Goal: Task Accomplishment & Management: Manage account settings

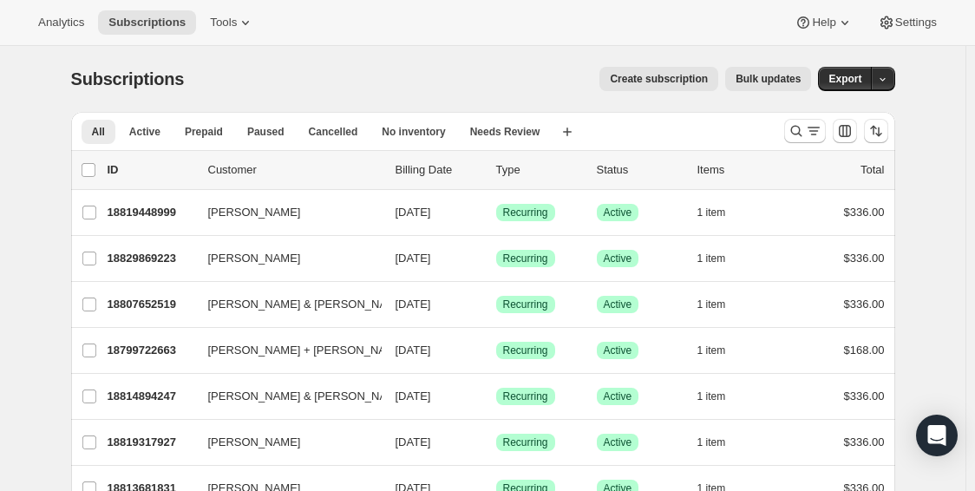
click at [626, 75] on button "Create subscription" at bounding box center [659, 79] width 119 height 24
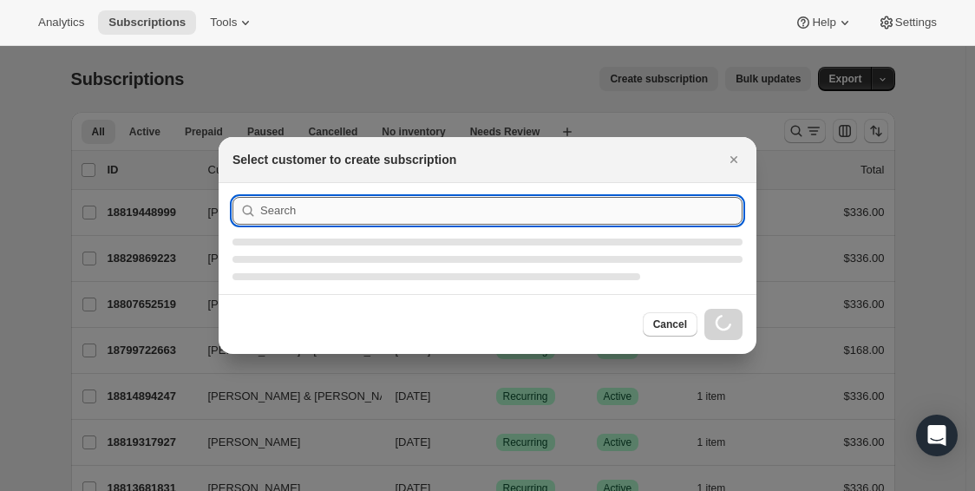
click at [517, 217] on input ":rc:" at bounding box center [501, 211] width 482 height 28
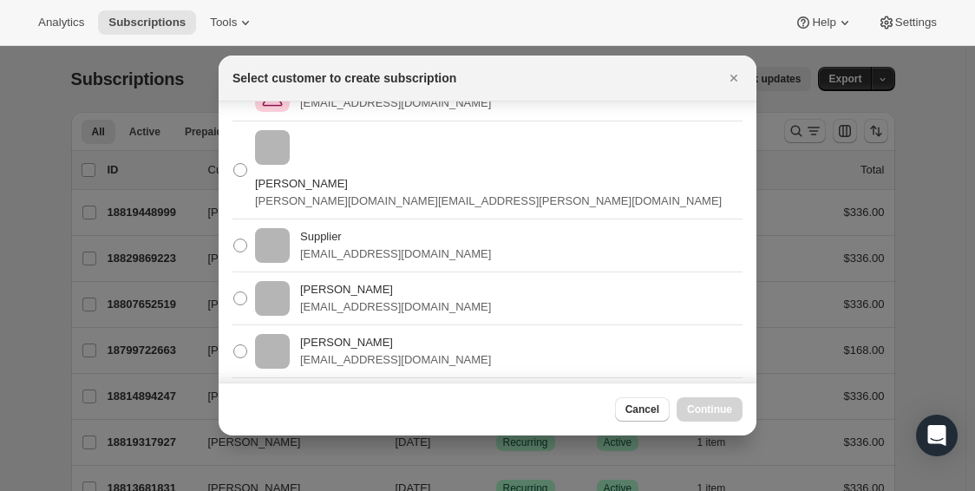
scroll to position [138, 0]
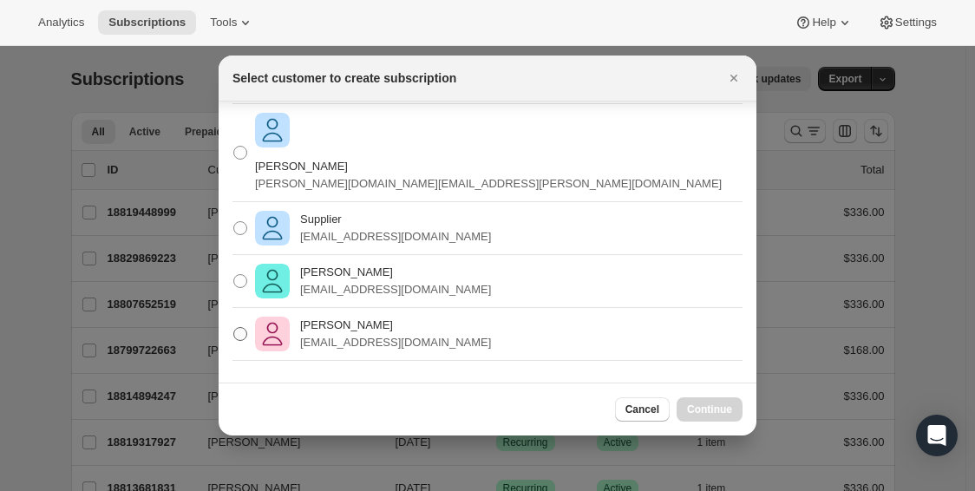
type input "[PERSON_NAME]"
click at [243, 327] on span ":rc:" at bounding box center [240, 334] width 14 height 14
click at [234, 327] on input "[PERSON_NAME] [EMAIL_ADDRESS][DOMAIN_NAME]" at bounding box center [233, 327] width 1 height 1
radio input "true"
click at [718, 403] on span "Continue" at bounding box center [709, 410] width 45 height 14
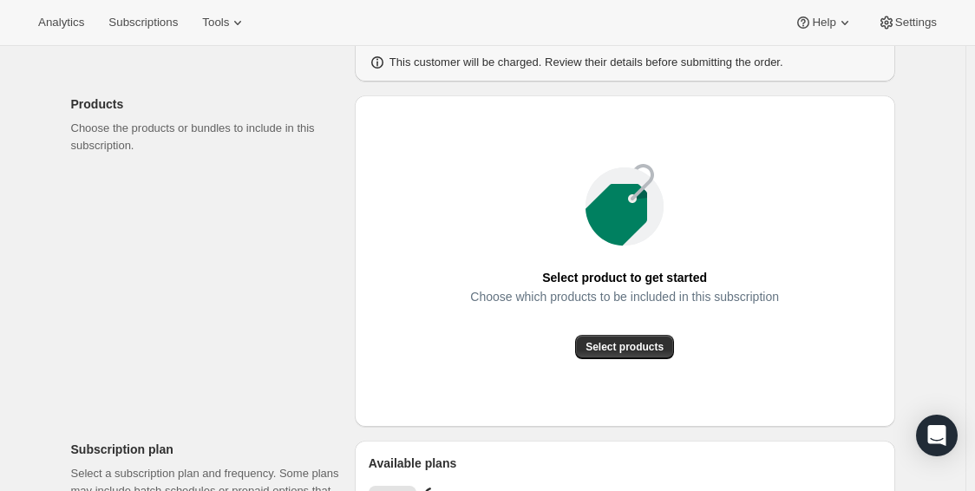
scroll to position [174, 0]
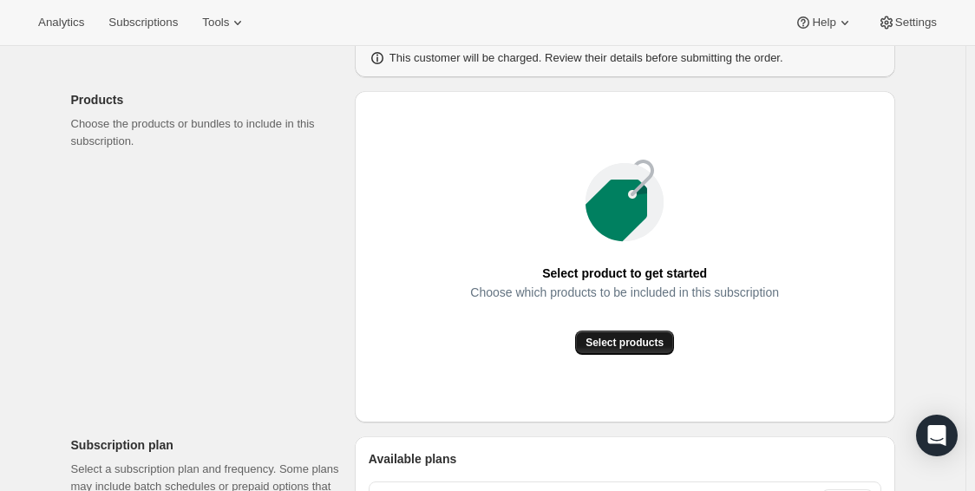
click at [644, 338] on span "Select products" at bounding box center [625, 343] width 78 height 14
click at [231, 18] on icon at bounding box center [237, 22] width 17 height 17
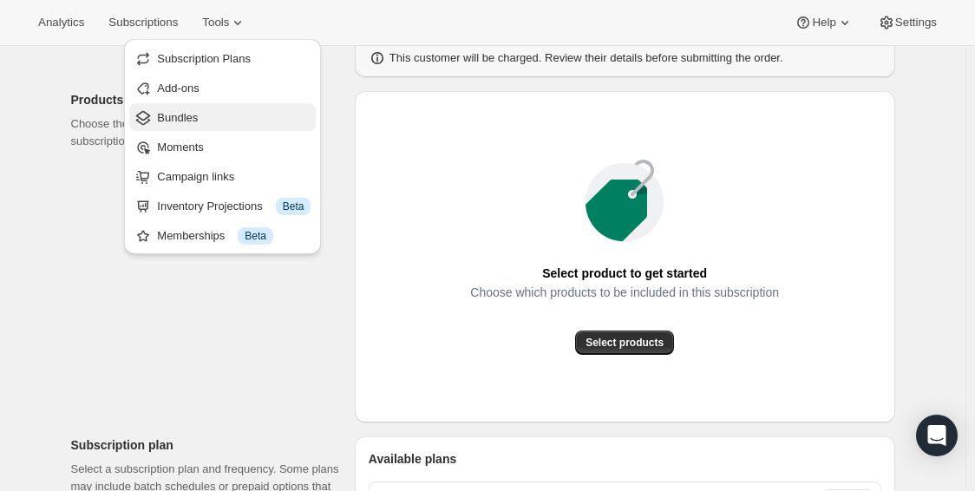
click at [200, 118] on span "Bundles" at bounding box center [234, 117] width 154 height 17
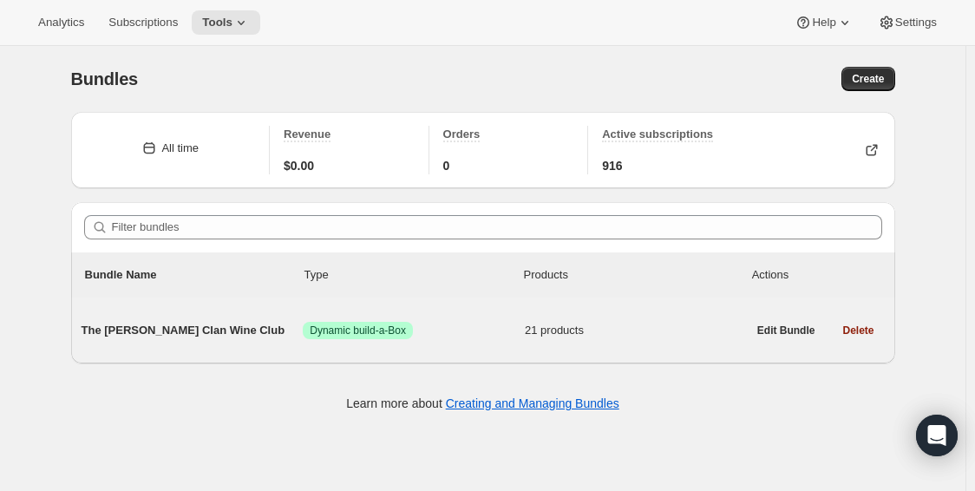
click at [157, 326] on span "The [PERSON_NAME] Clan Wine Club" at bounding box center [193, 330] width 222 height 17
click at [103, 328] on span "The [PERSON_NAME] Clan Wine Club" at bounding box center [193, 330] width 222 height 17
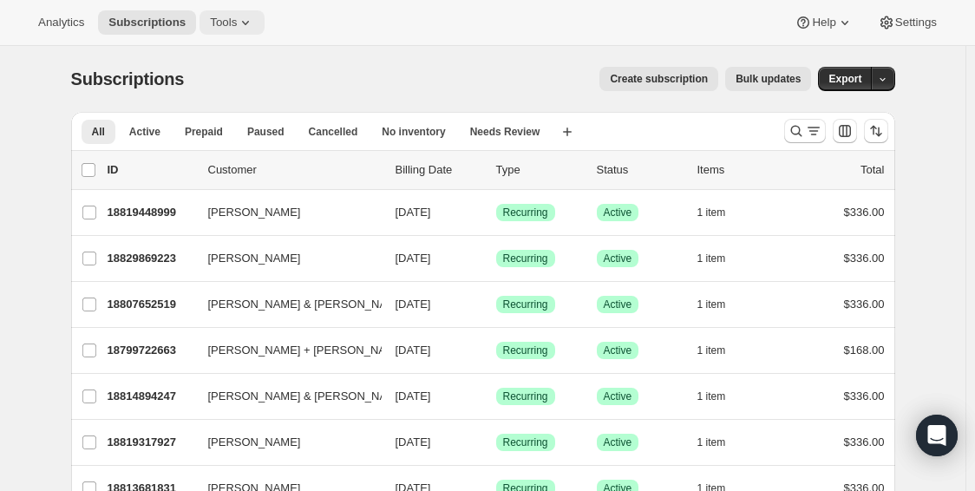
click at [237, 29] on icon at bounding box center [245, 22] width 17 height 17
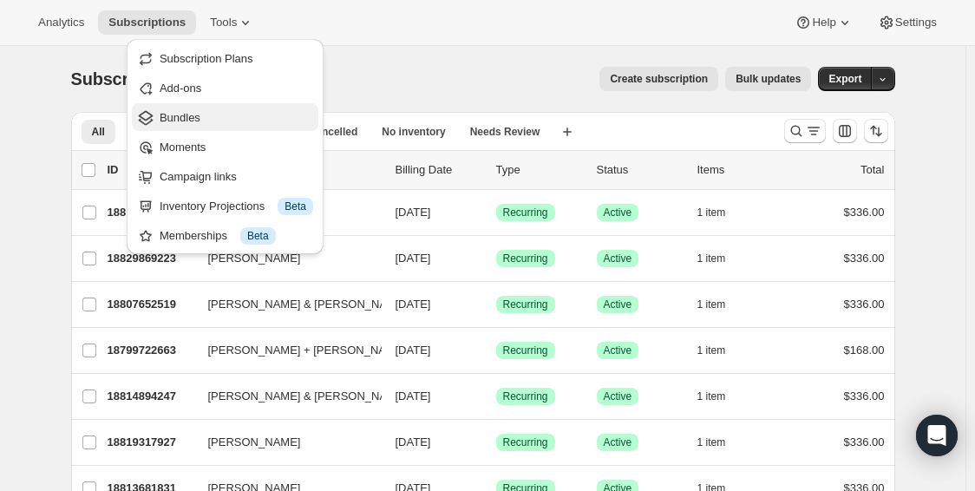
click at [213, 122] on span "Bundles" at bounding box center [237, 117] width 154 height 17
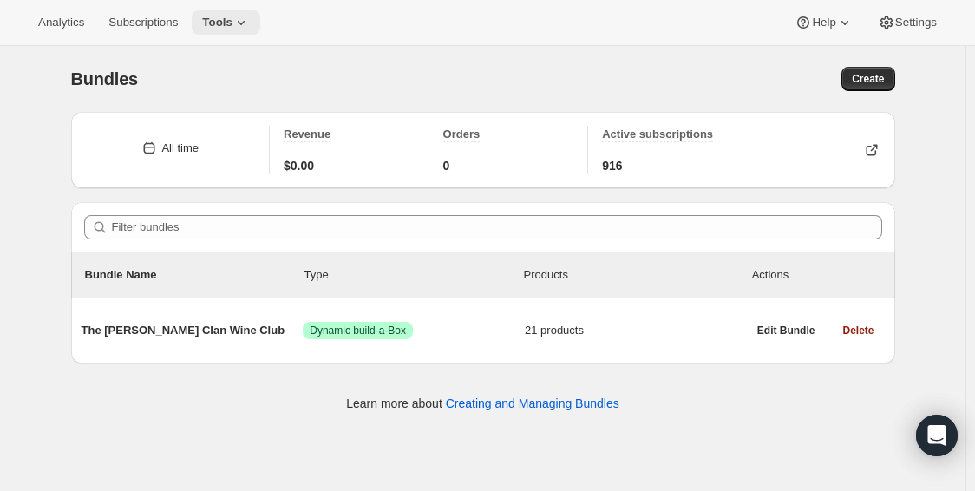
click at [239, 22] on icon at bounding box center [241, 22] width 17 height 17
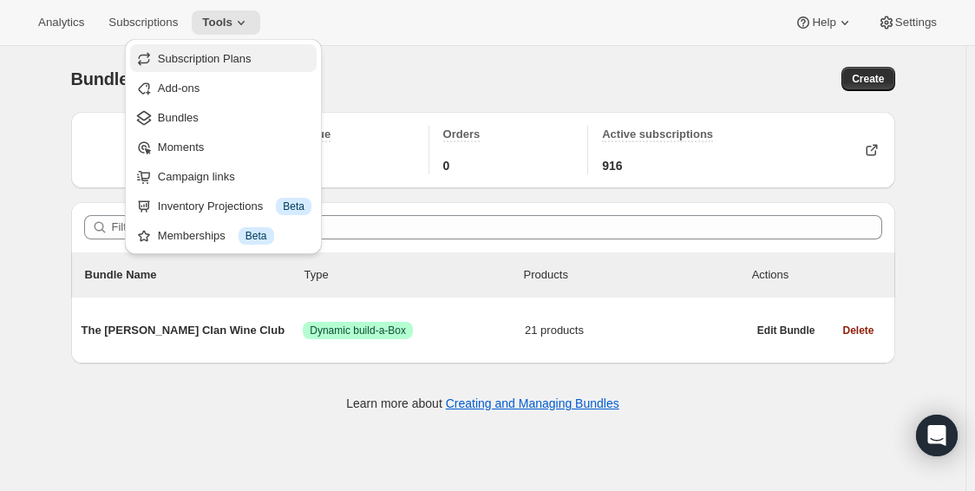
click at [229, 63] on span "Subscription Plans" at bounding box center [205, 58] width 94 height 13
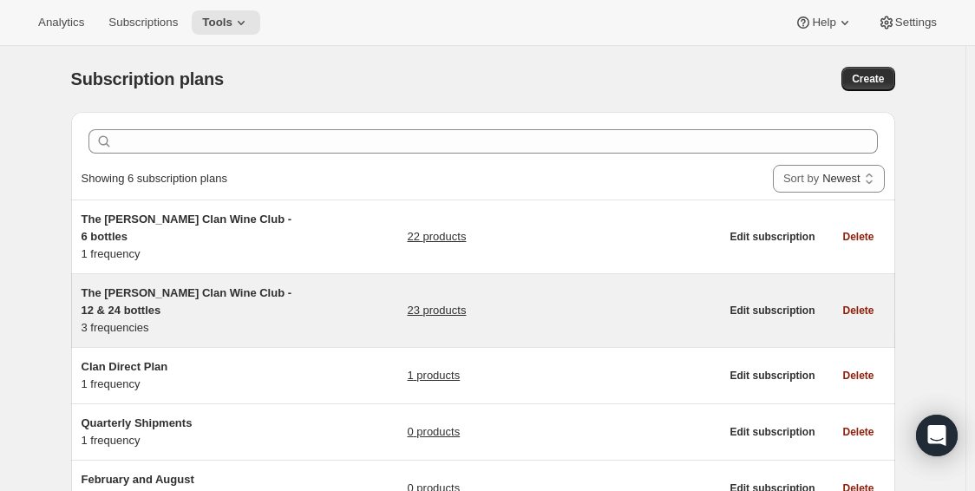
click at [237, 285] on h5 "The [PERSON_NAME] Clan Wine Club - 12 & 24 bottles" at bounding box center [190, 302] width 217 height 35
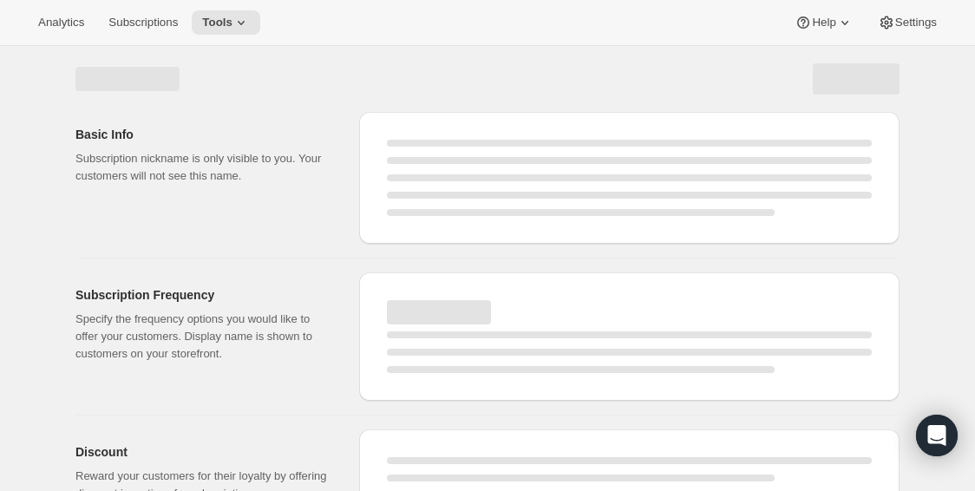
select select "WEEK"
select select "MONTH"
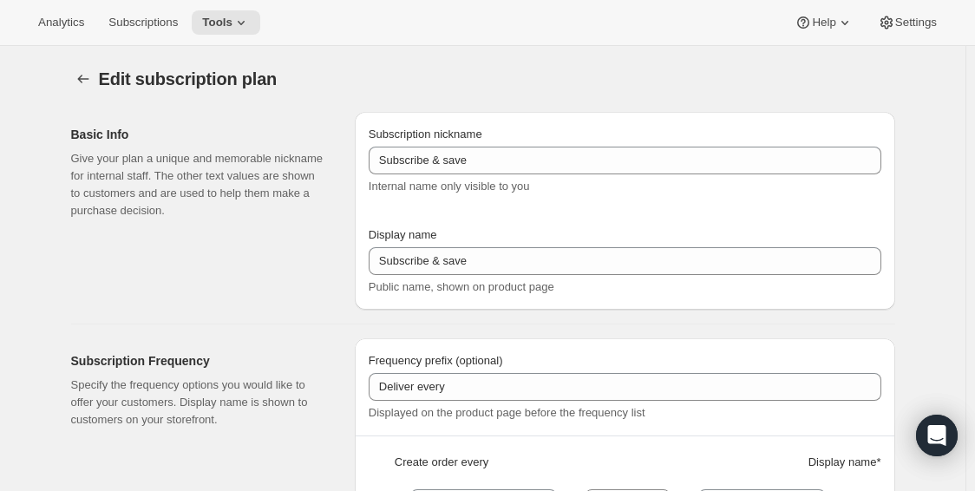
type input "The [PERSON_NAME] Clan Wine Club - 12 & 24 bottles"
type input "The [PERSON_NAME] Clan Wine Club"
type input "3"
select select "MONTH"
type input "3 months"
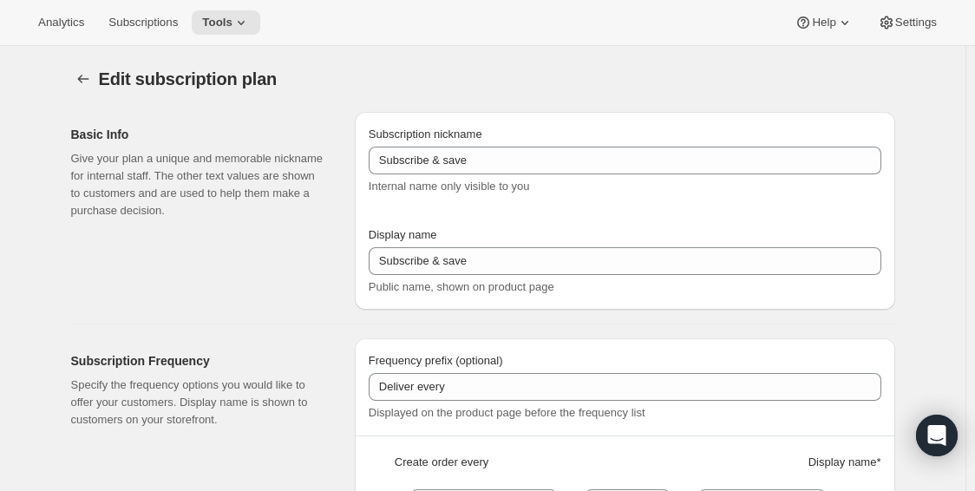
type input "4"
type input "4 months"
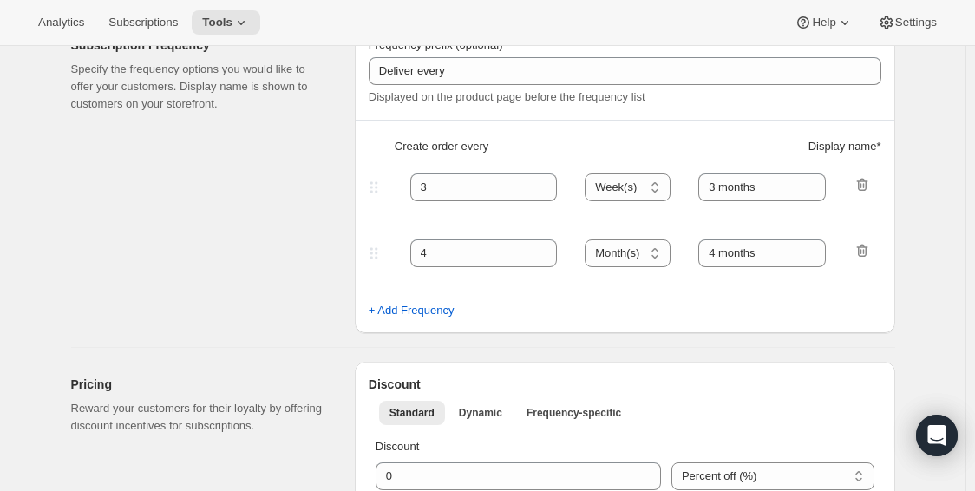
select select "MONTH"
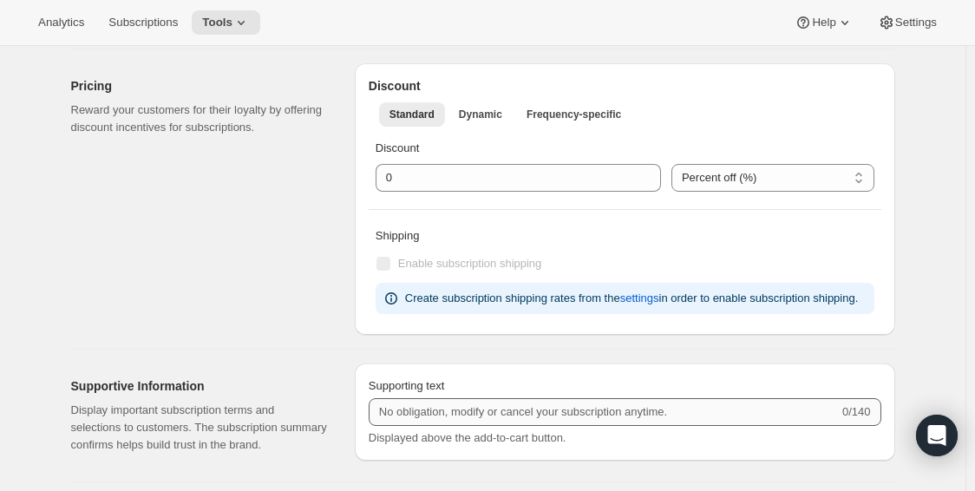
scroll to position [347, 0]
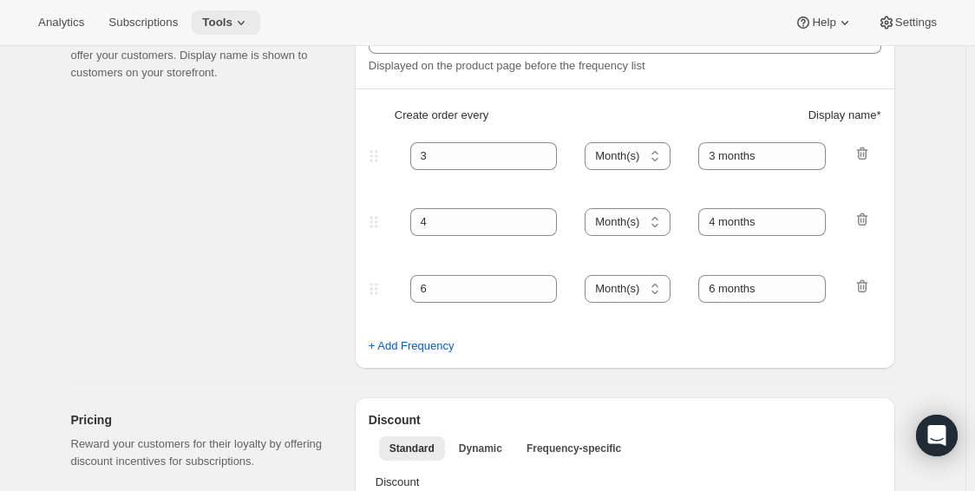
click at [226, 21] on span "Tools" at bounding box center [217, 23] width 30 height 14
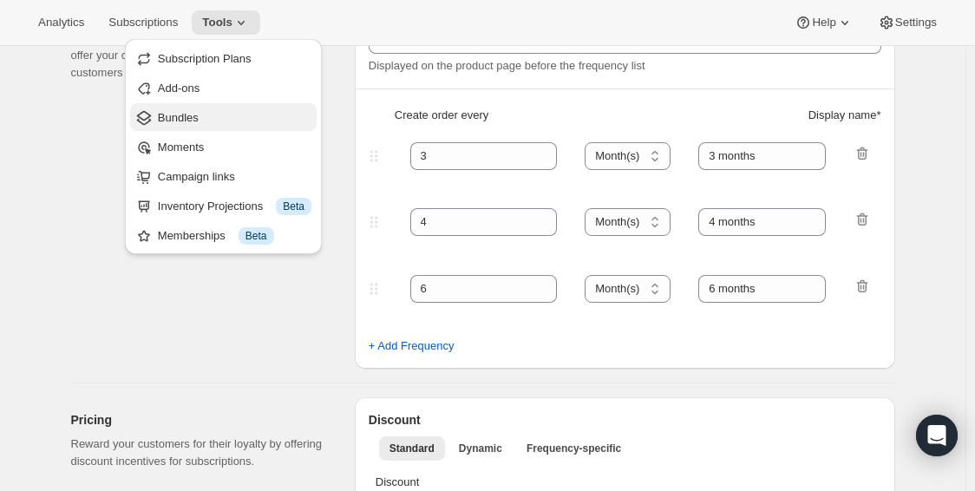
click at [218, 112] on span "Bundles" at bounding box center [235, 117] width 154 height 17
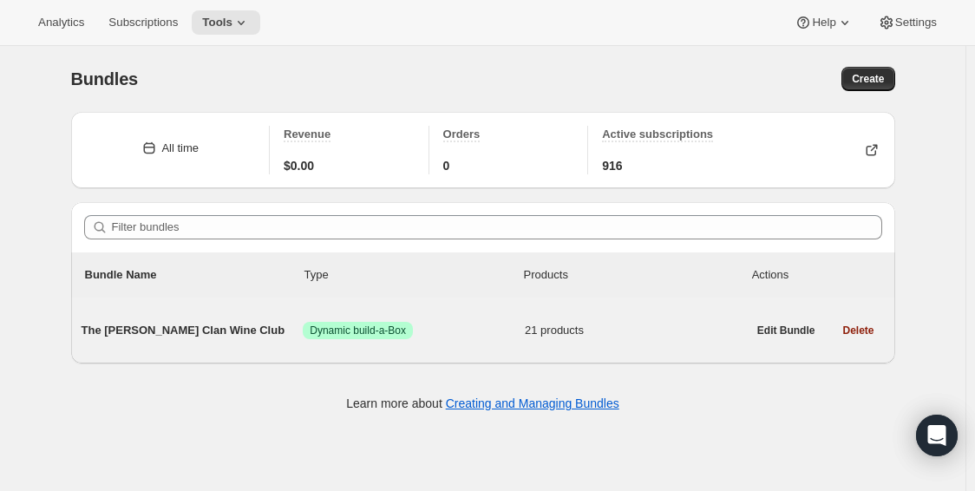
click at [215, 326] on span "The [PERSON_NAME] Clan Wine Club" at bounding box center [193, 330] width 222 height 17
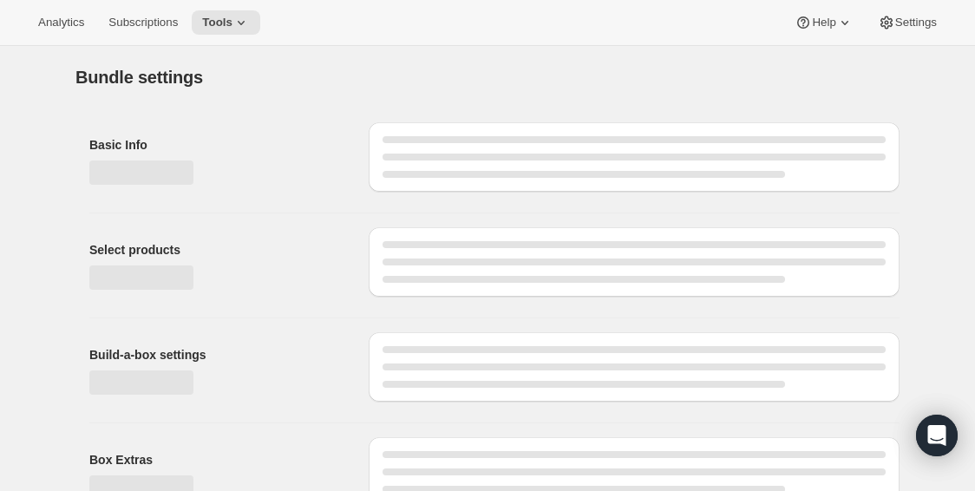
type input "The [PERSON_NAME] Clan Wine Club"
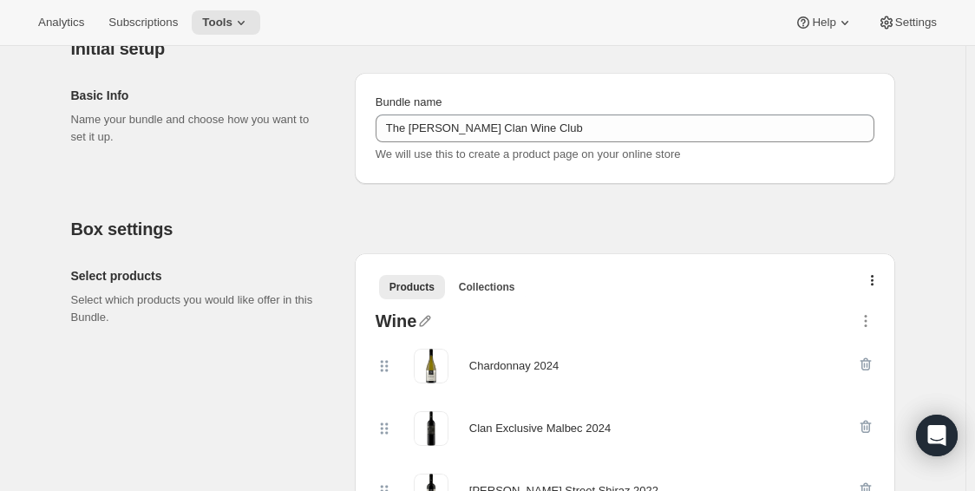
scroll to position [174, 0]
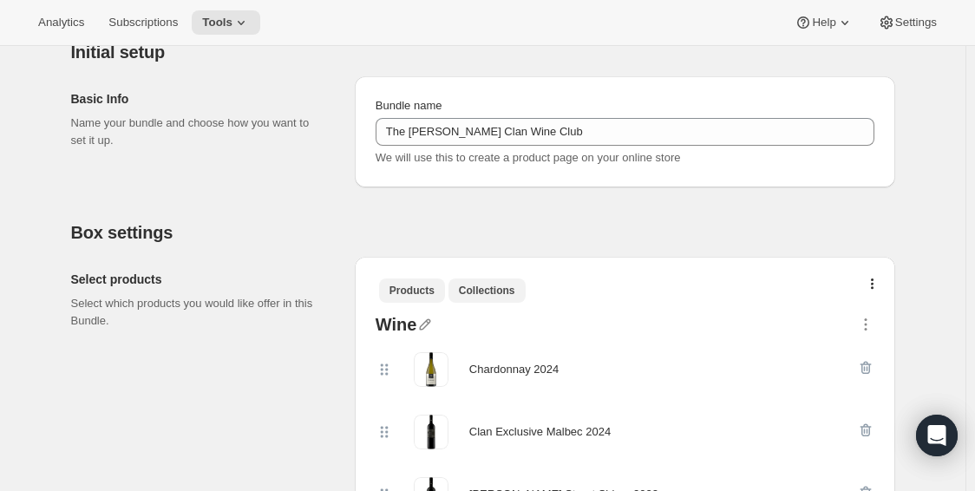
click at [491, 285] on span "Collections" at bounding box center [487, 291] width 56 height 14
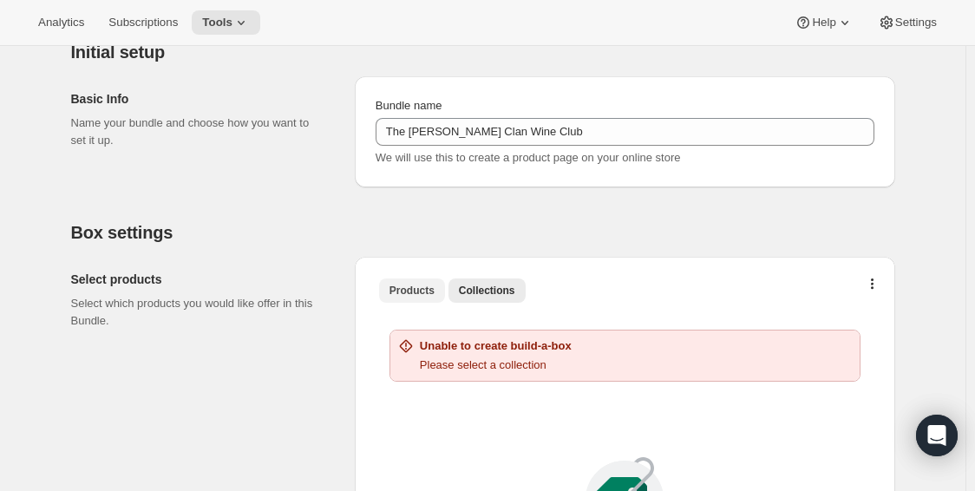
click at [427, 289] on span "Products" at bounding box center [412, 291] width 45 height 14
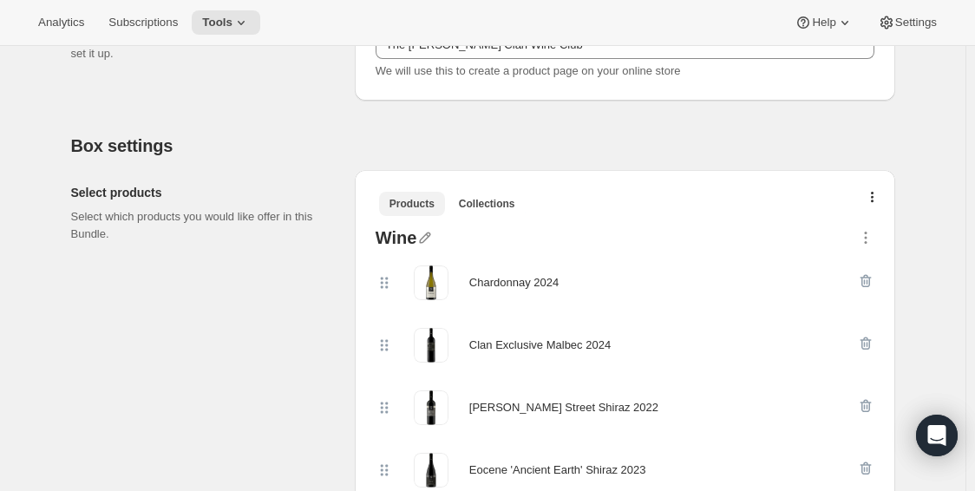
scroll to position [0, 0]
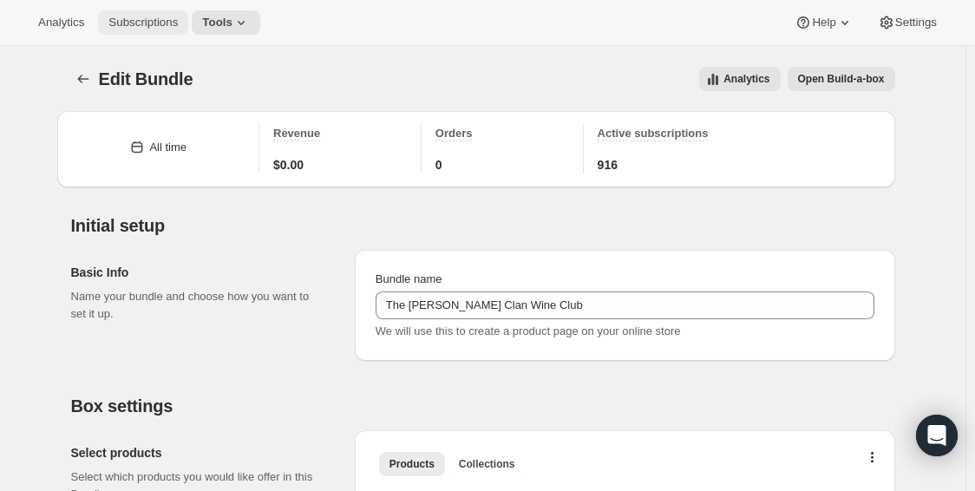
click at [150, 25] on span "Subscriptions" at bounding box center [142, 23] width 69 height 14
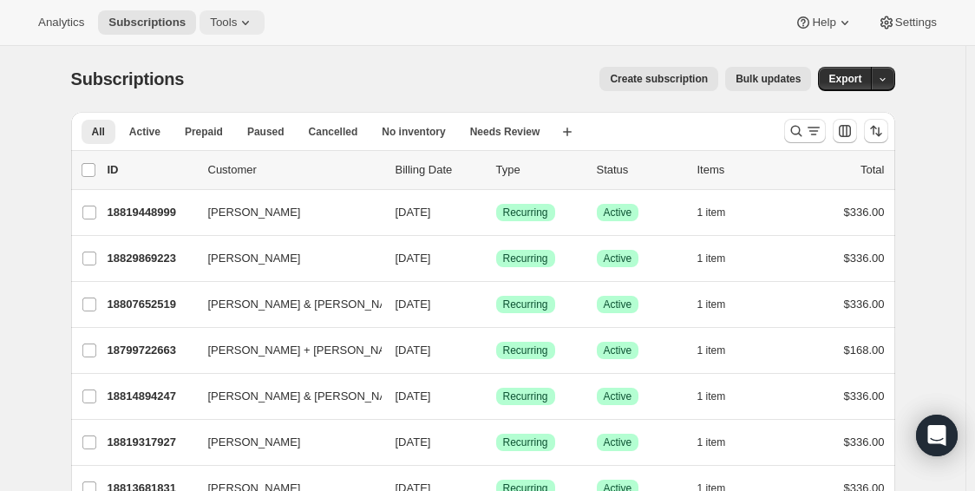
click at [214, 29] on span "Tools" at bounding box center [223, 23] width 27 height 14
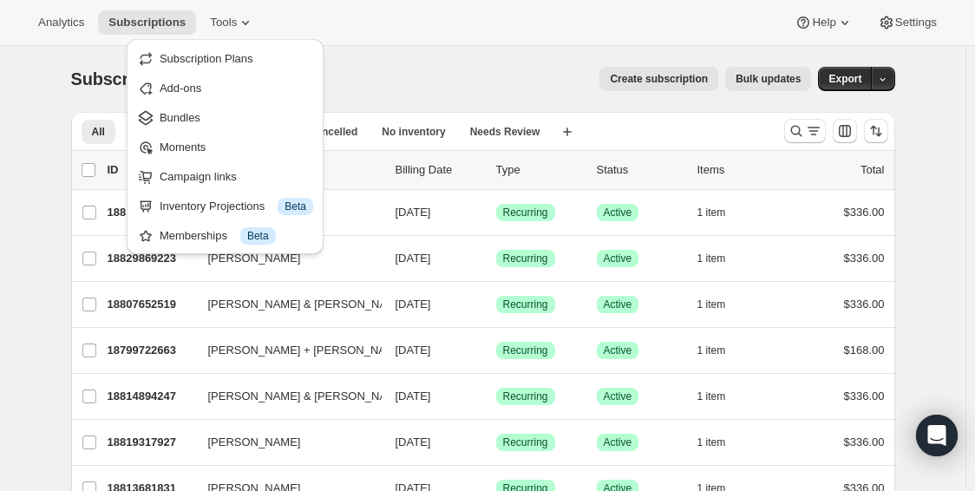
drag, startPoint x: 410, startPoint y: 36, endPoint x: 368, endPoint y: 28, distance: 42.4
click at [410, 36] on div "Analytics Subscriptions Tools Help Settings" at bounding box center [487, 23] width 975 height 46
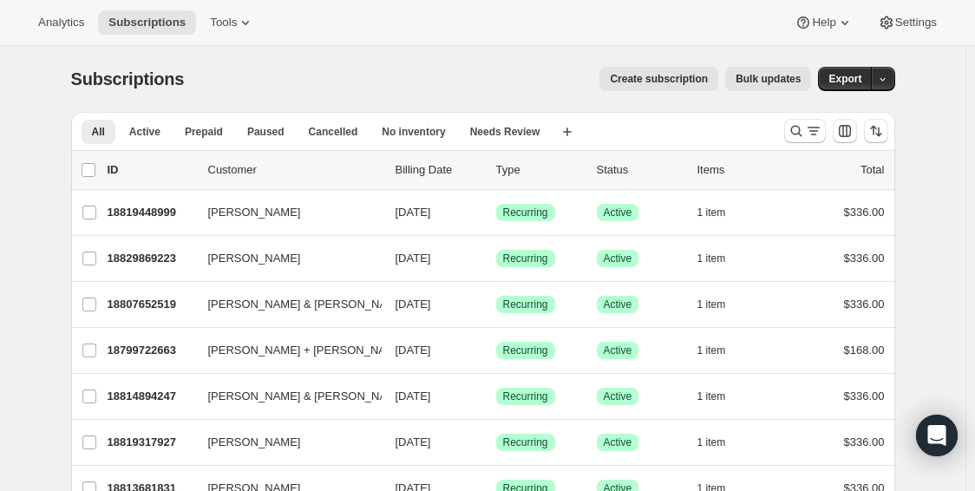
click at [656, 81] on span "Create subscription" at bounding box center [659, 79] width 98 height 14
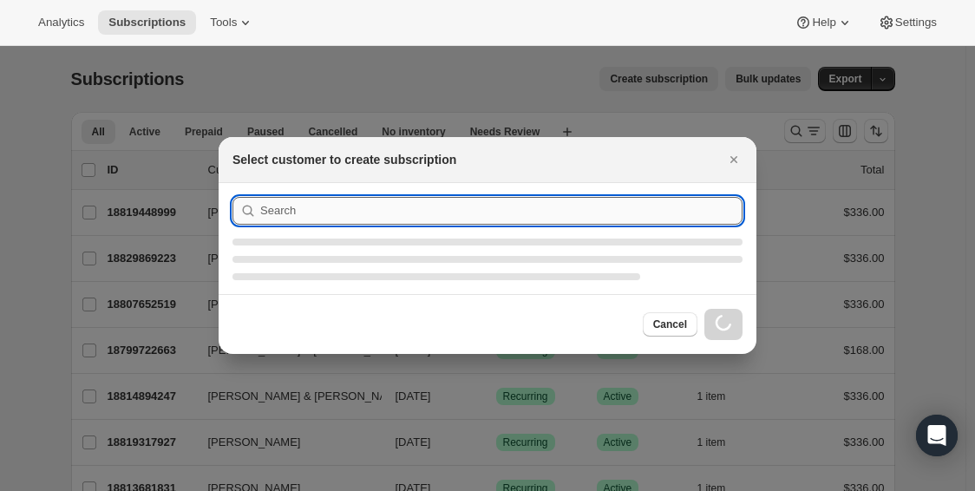
click at [457, 197] on input ":rgm:" at bounding box center [501, 211] width 482 height 28
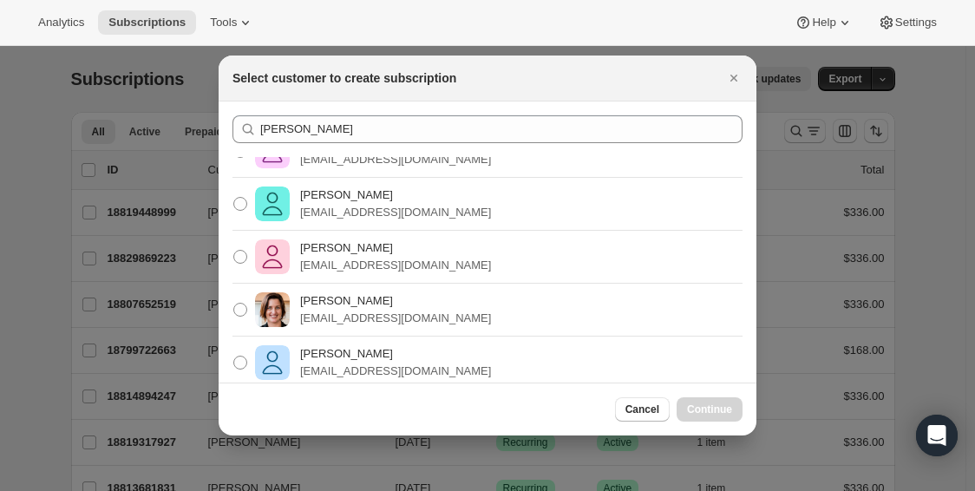
scroll to position [150, 0]
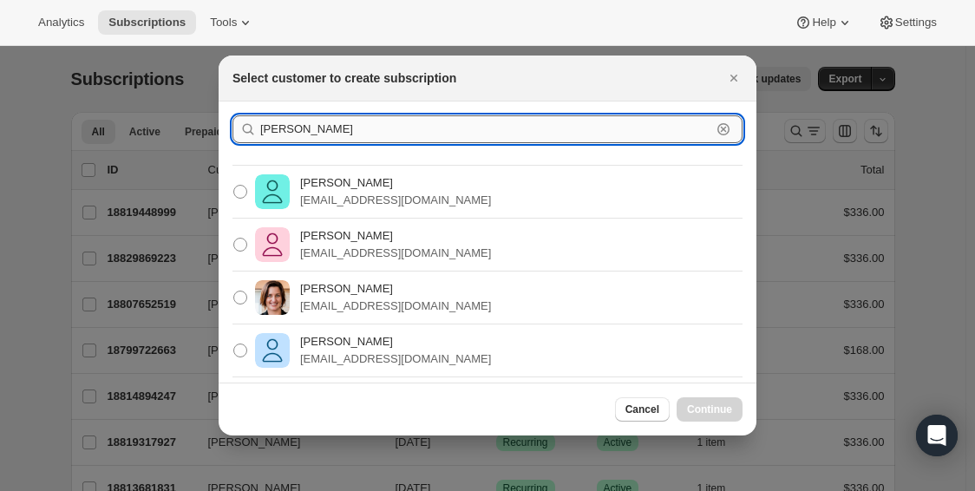
click at [368, 135] on input "[PERSON_NAME]" at bounding box center [485, 129] width 451 height 28
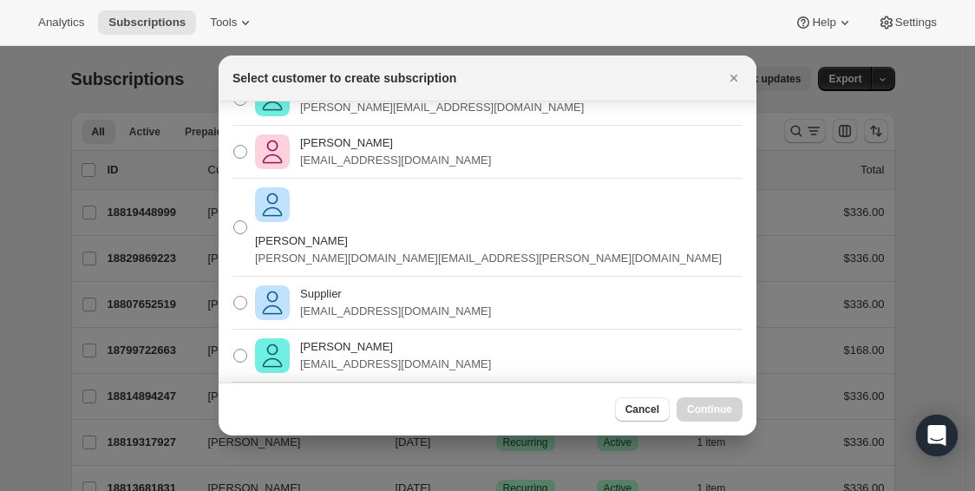
scroll to position [138, 0]
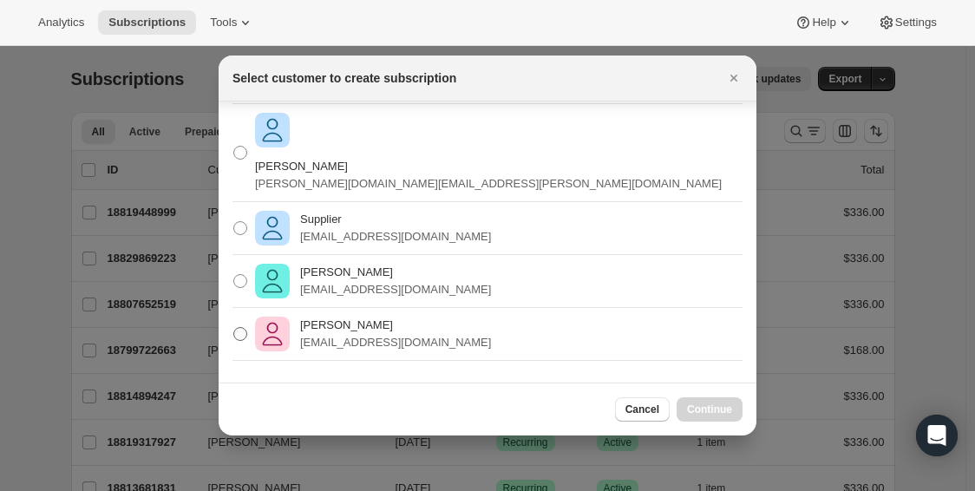
type input "[PERSON_NAME]"
click at [247, 326] on span ":rgm:" at bounding box center [241, 334] width 16 height 16
click at [234, 327] on input "[PERSON_NAME] [EMAIL_ADDRESS][DOMAIN_NAME]" at bounding box center [233, 327] width 1 height 1
radio input "true"
click at [725, 409] on span "Continue" at bounding box center [709, 410] width 45 height 14
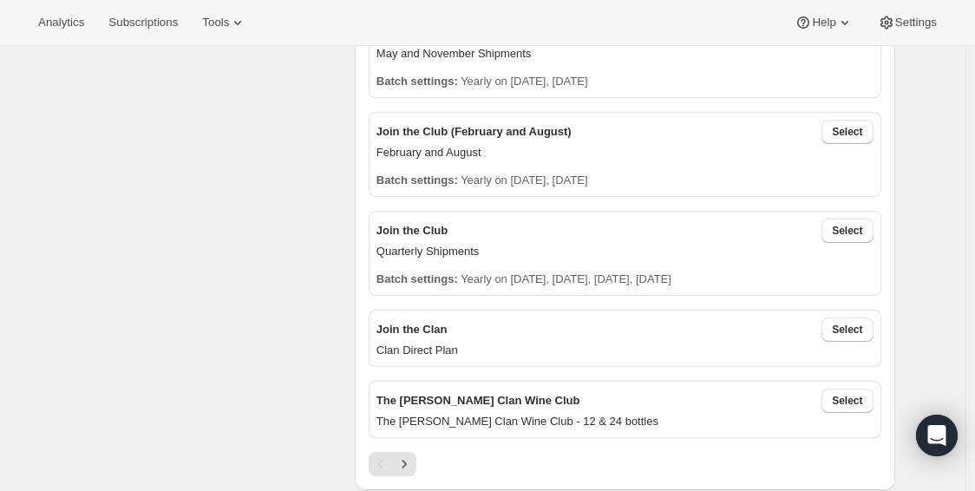
scroll to position [694, 0]
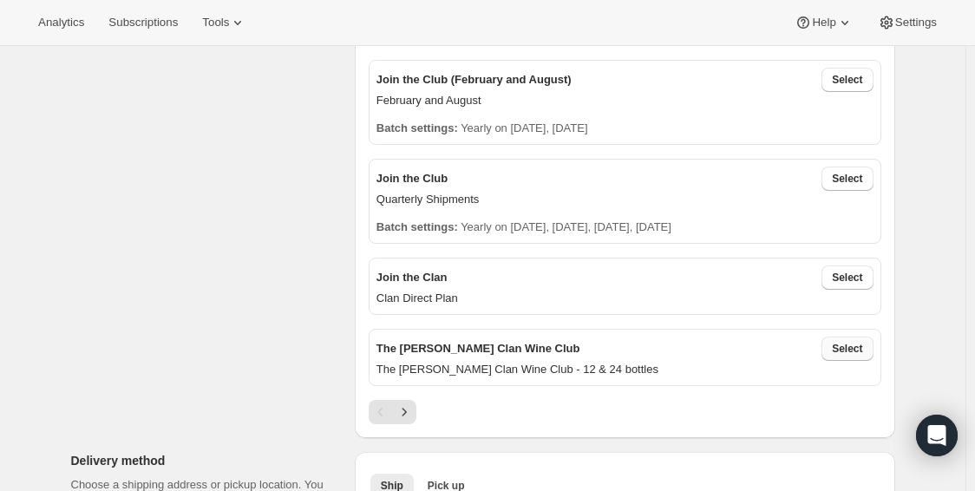
click at [870, 352] on button "Select" at bounding box center [847, 349] width 51 height 24
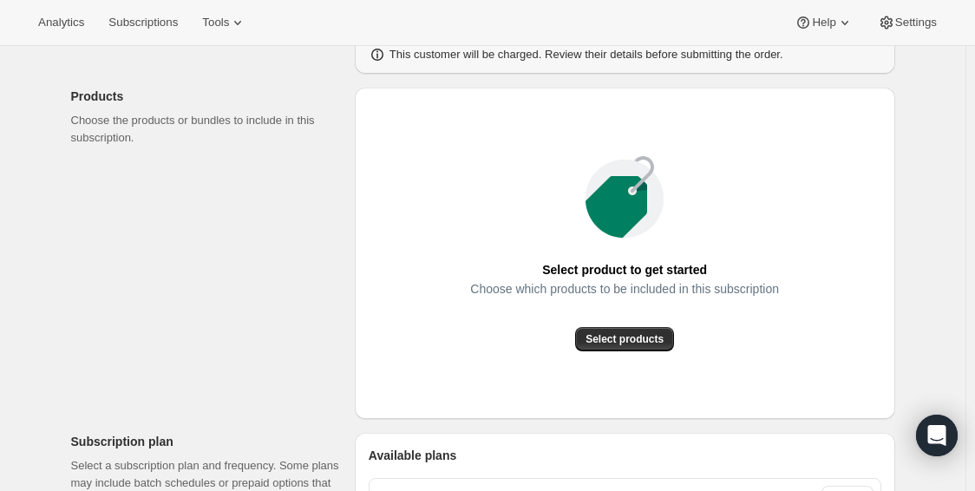
scroll to position [174, 0]
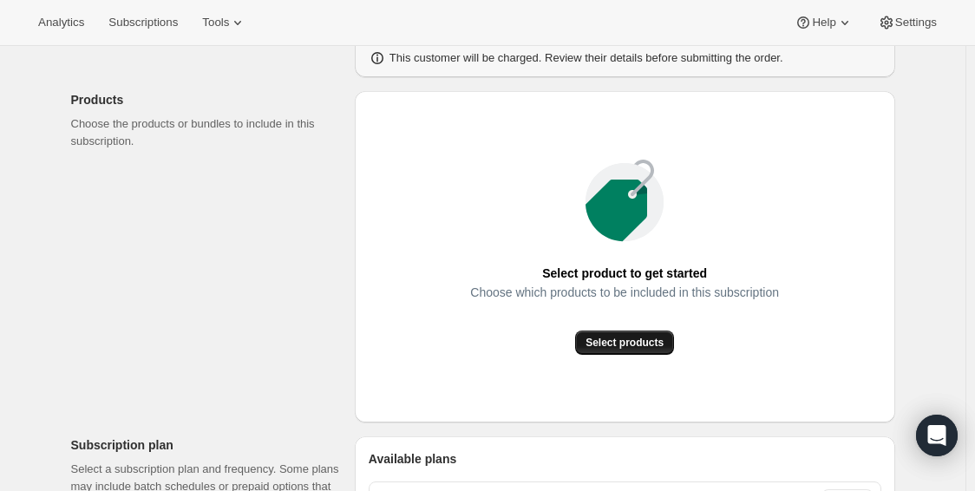
click at [628, 341] on span "Select products" at bounding box center [625, 343] width 78 height 14
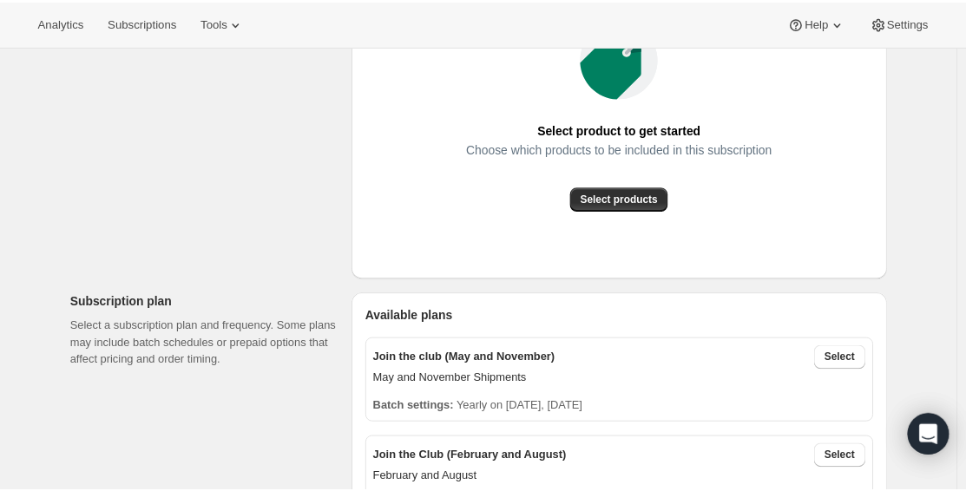
scroll to position [347, 0]
